Goal: Task Accomplishment & Management: Manage account settings

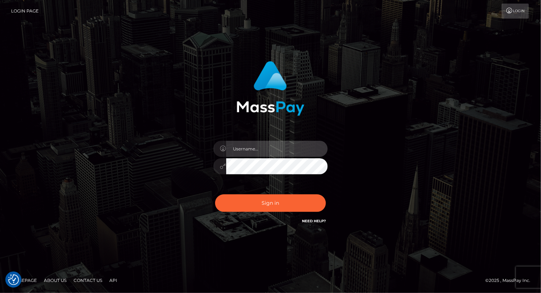
drag, startPoint x: 0, startPoint y: 0, endPoint x: 260, endPoint y: 151, distance: 300.4
click at [260, 151] on input "text" at bounding box center [277, 149] width 102 height 16
type input "Arlene.luminaryplay"
click at [215, 195] on button "Sign in" at bounding box center [270, 204] width 111 height 18
click at [263, 151] on input "text" at bounding box center [277, 149] width 102 height 16
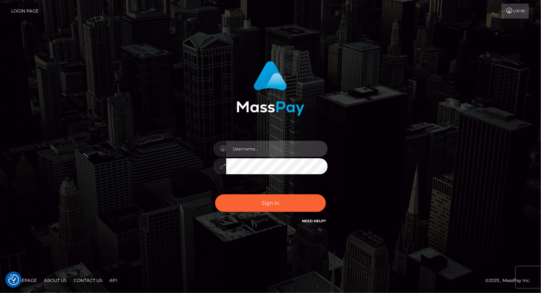
type input "[PERSON_NAME].luminaryplay"
click at [215, 195] on button "Sign in" at bounding box center [270, 204] width 111 height 18
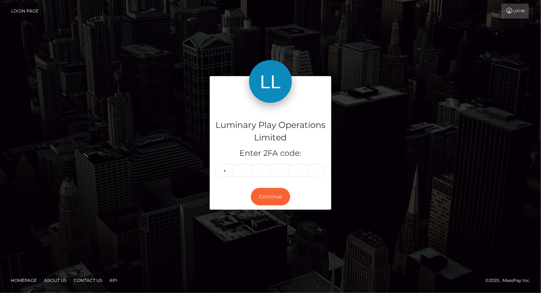
type input "7"
type input "1"
type input "7"
type input "9"
type input "5"
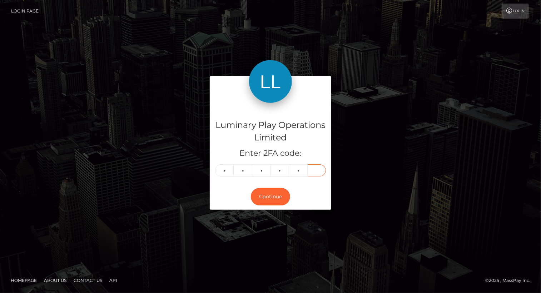
type input "9"
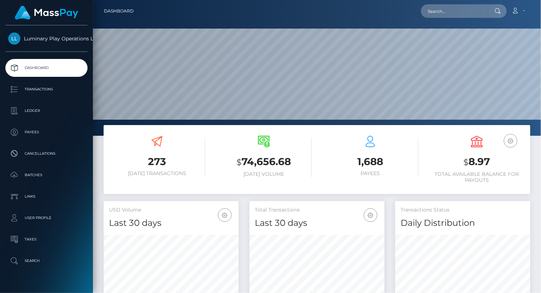
scroll to position [127, 135]
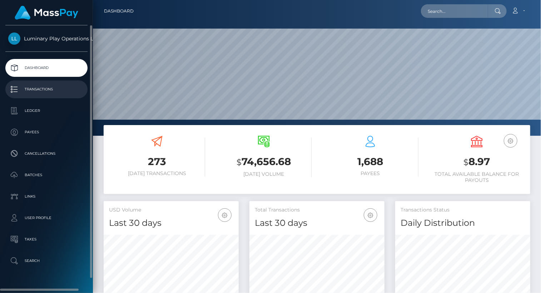
click at [51, 89] on p "Transactions" at bounding box center [46, 89] width 77 height 11
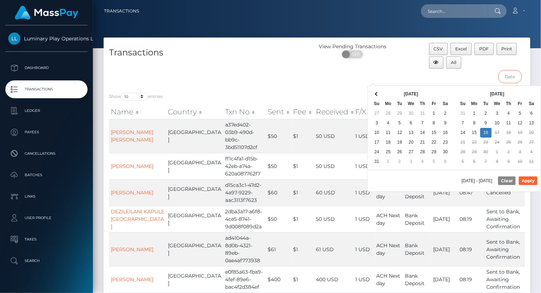
click at [510, 75] on input "text" at bounding box center [511, 76] width 24 height 13
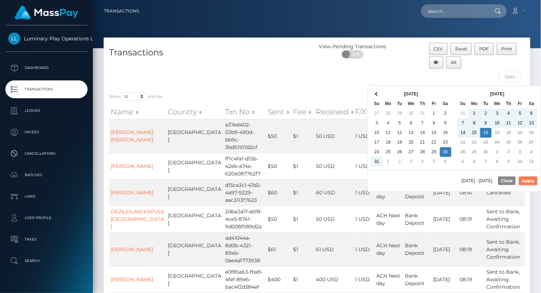
click at [535, 178] on button "Apply" at bounding box center [528, 181] width 19 height 9
type input "[DATE] - [DATE]"
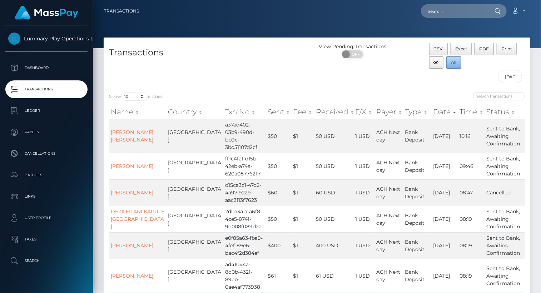
click at [455, 64] on span "All" at bounding box center [454, 62] width 5 height 5
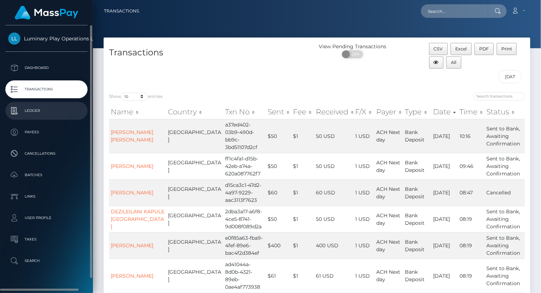
click at [41, 111] on p "Ledger" at bounding box center [46, 110] width 77 height 11
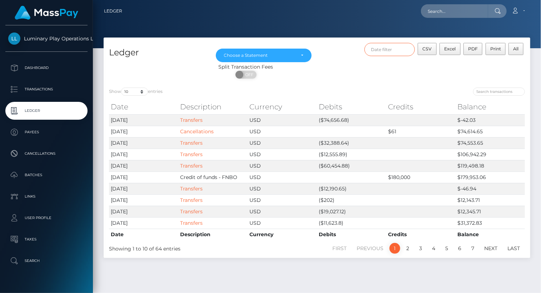
click at [391, 50] on input "text" at bounding box center [390, 49] width 51 height 13
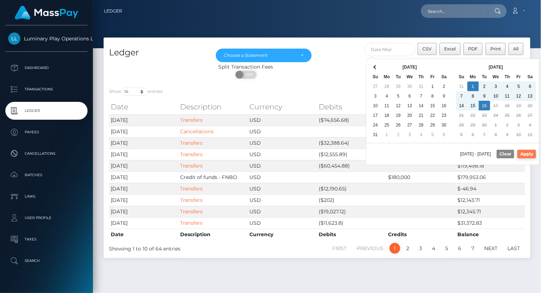
click at [532, 153] on button "Apply" at bounding box center [527, 154] width 19 height 9
type input "09/01/2025 - 09/16/2025"
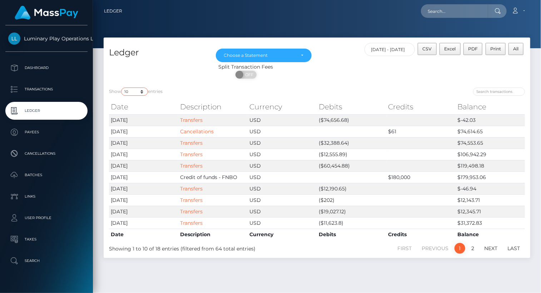
click at [133, 91] on select "10 25 50 100 250" at bounding box center [134, 92] width 27 height 8
select select "50"
click at [122, 88] on select "10 25 50 100 250" at bounding box center [134, 92] width 27 height 8
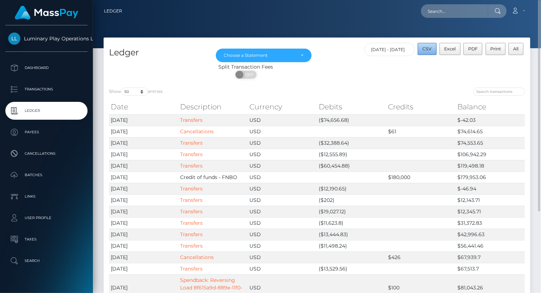
click at [429, 47] on span "CSV" at bounding box center [427, 48] width 9 height 5
click at [299, 56] on div "Choose a Statement" at bounding box center [264, 56] width 80 height 6
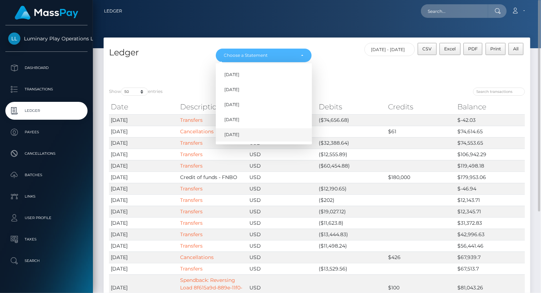
click at [251, 134] on link "[DATE]" at bounding box center [264, 134] width 96 height 13
select select "[DATE]"
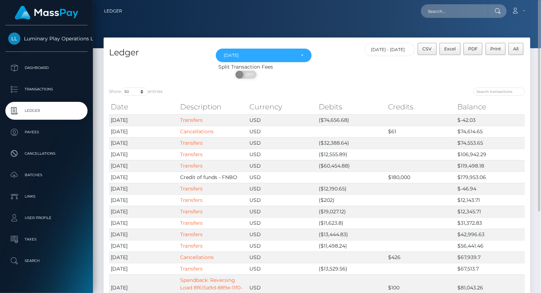
click at [357, 39] on div "Ledger May 2025 Jun 2025 Jul 2025 Aug 2025 Sep 2025 Sep 2025 May 2025 Jun 2025 …" at bounding box center [317, 60] width 427 height 45
